Goal: Task Accomplishment & Management: Manage account settings

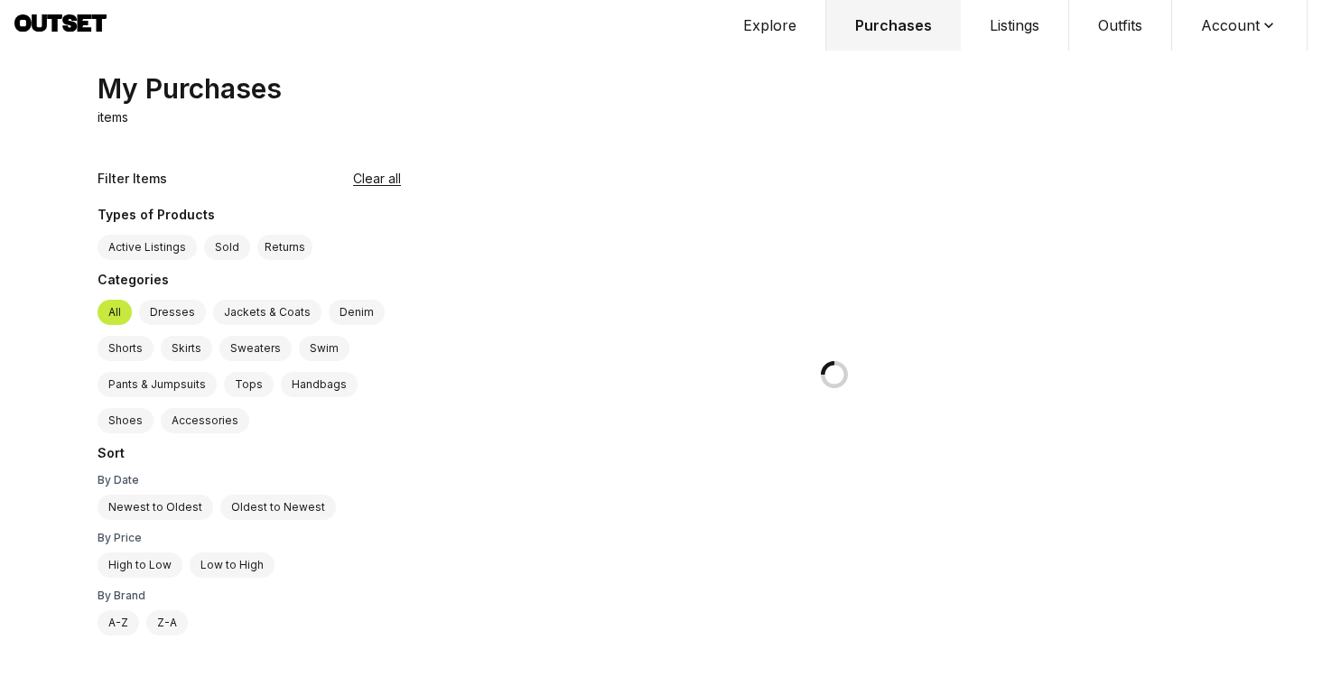
click at [1254, 32] on button "Account" at bounding box center [1239, 25] width 135 height 51
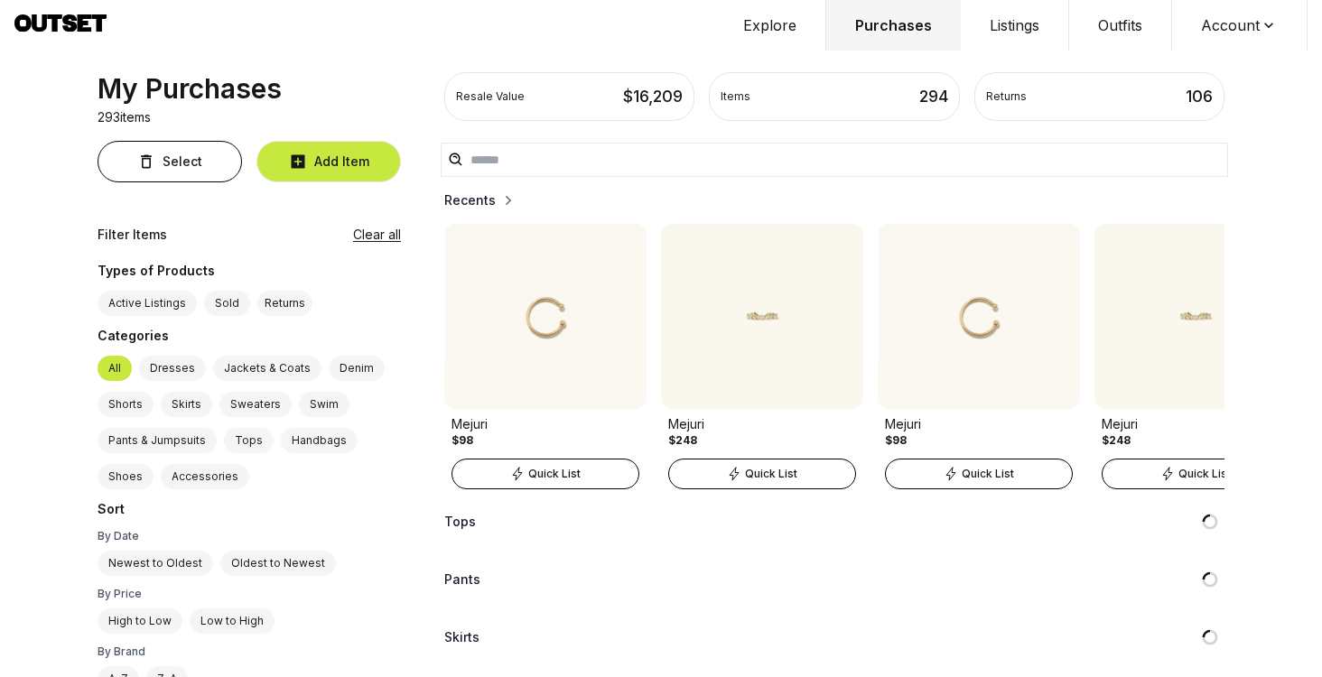
click at [1233, 33] on button "Account" at bounding box center [1239, 25] width 135 height 51
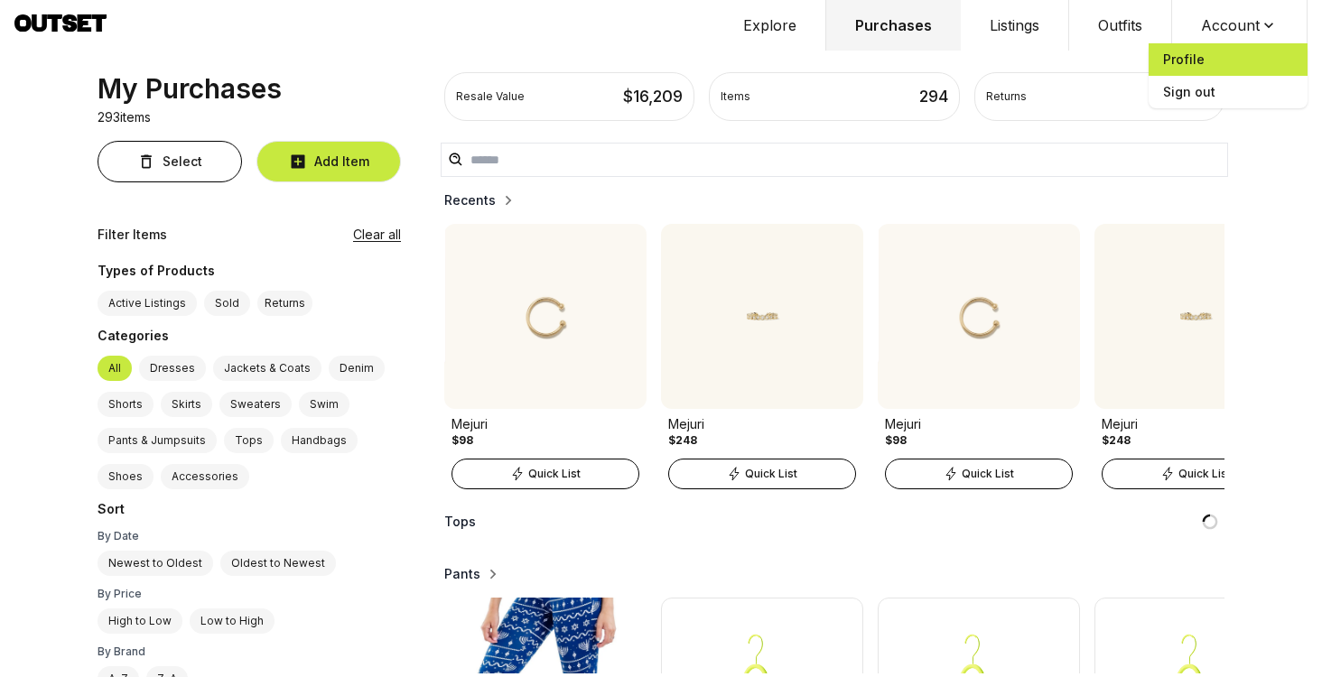
click at [1186, 60] on span "Profile" at bounding box center [1227, 59] width 159 height 32
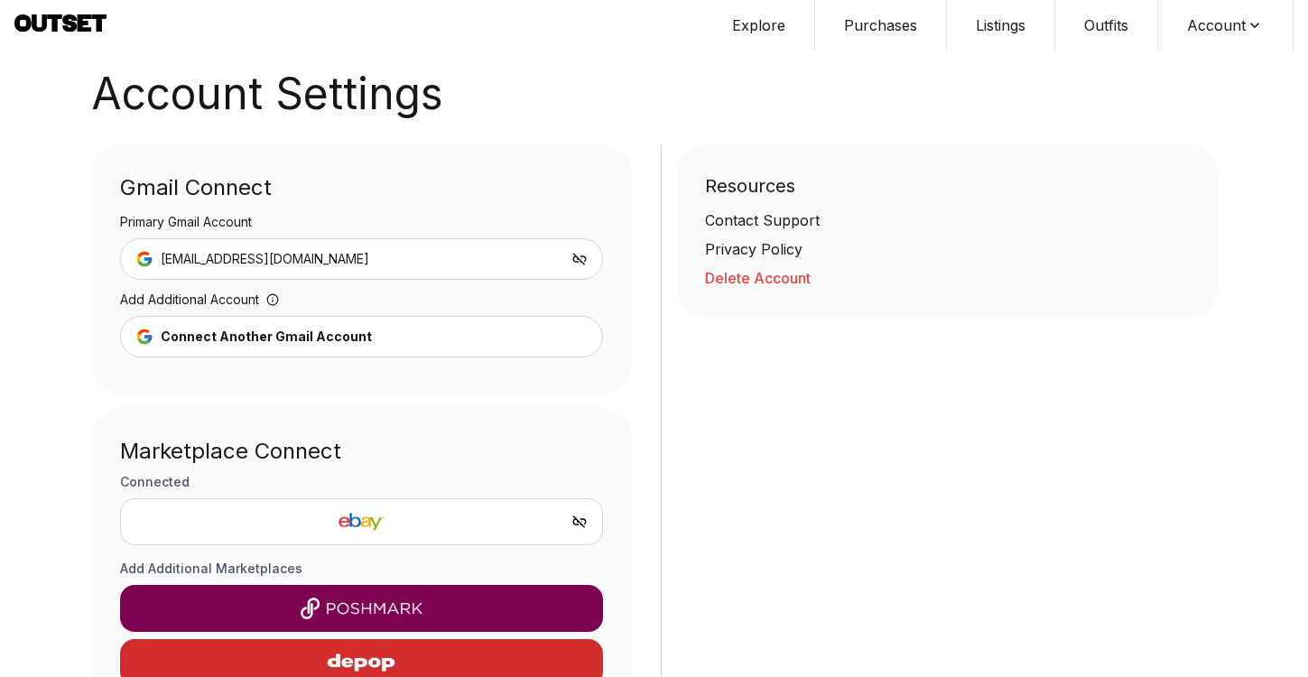
click at [988, 531] on div "Resources Contact Support Privacy Policy Delete Account" at bounding box center [939, 454] width 557 height 621
